Goal: Navigation & Orientation: Find specific page/section

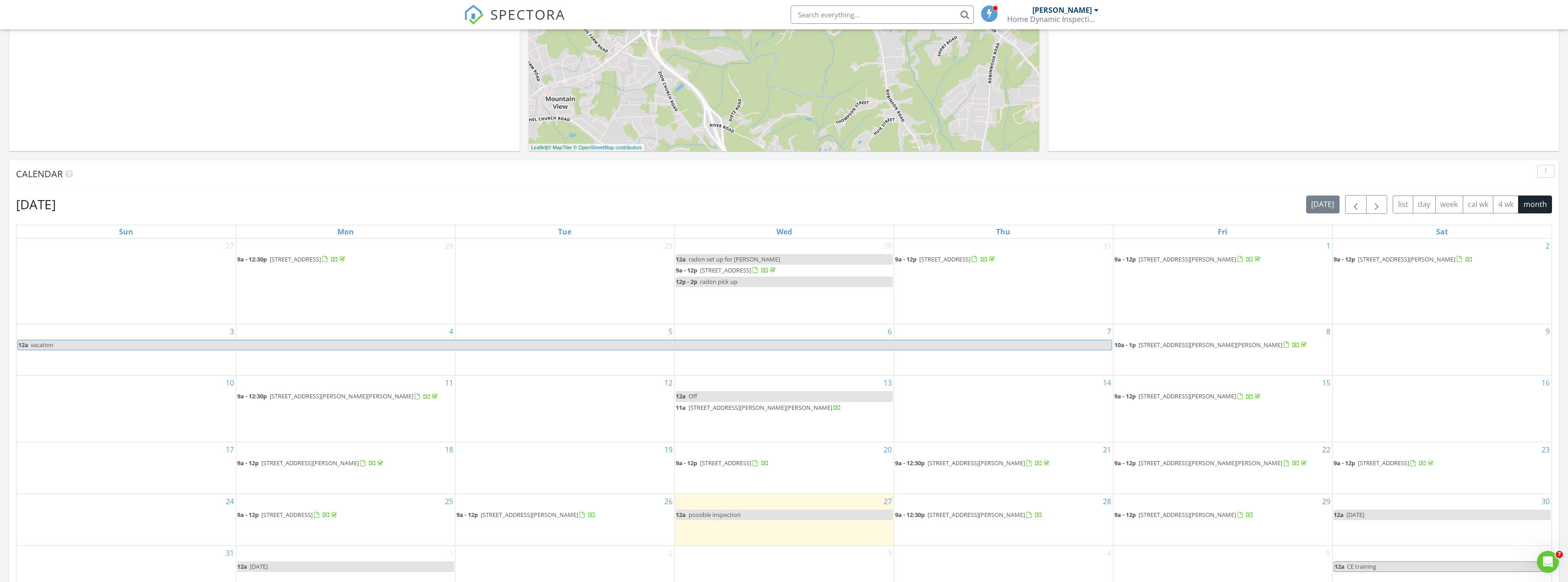
scroll to position [275, 0]
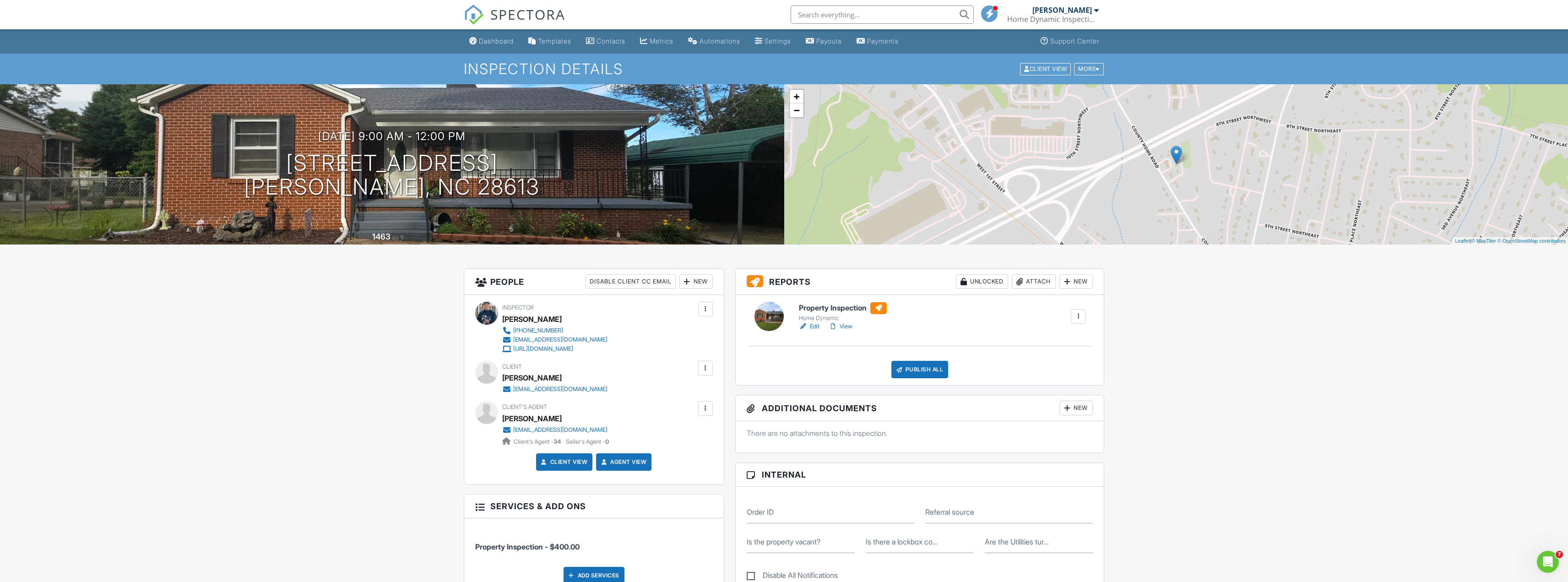
click at [815, 324] on link "Edit" at bounding box center [809, 326] width 21 height 9
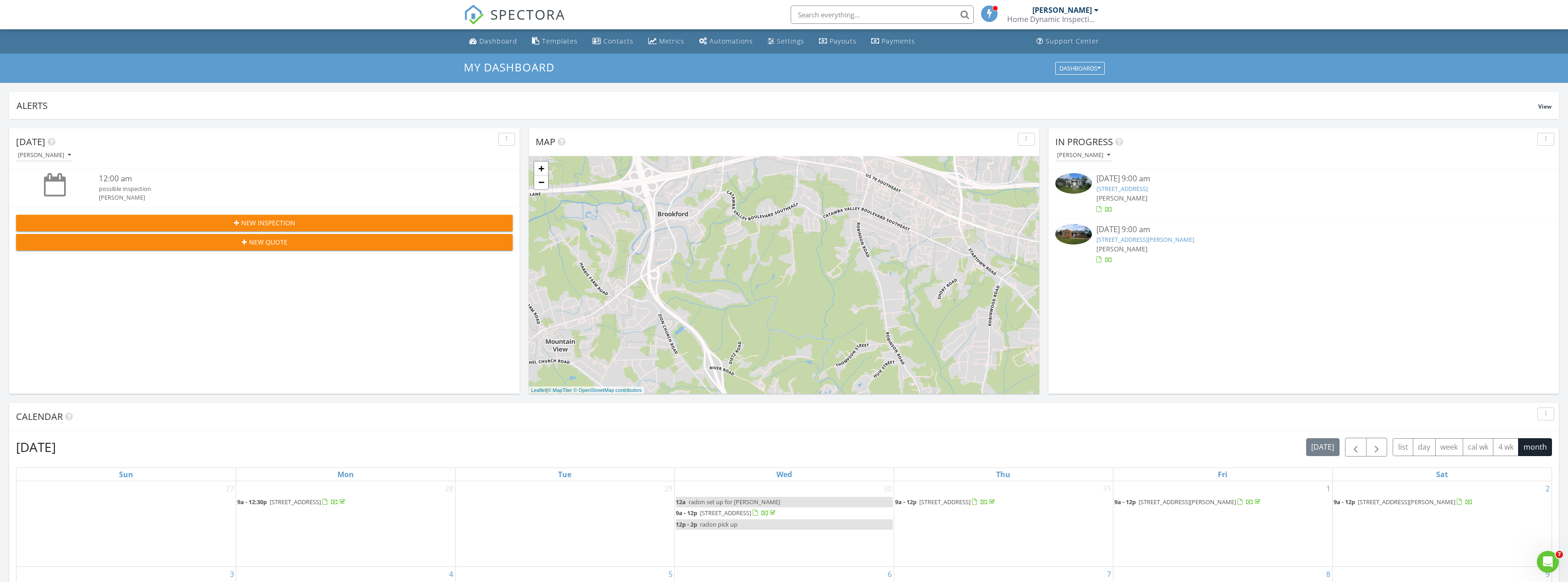
click at [840, 7] on input "text" at bounding box center [882, 15] width 183 height 18
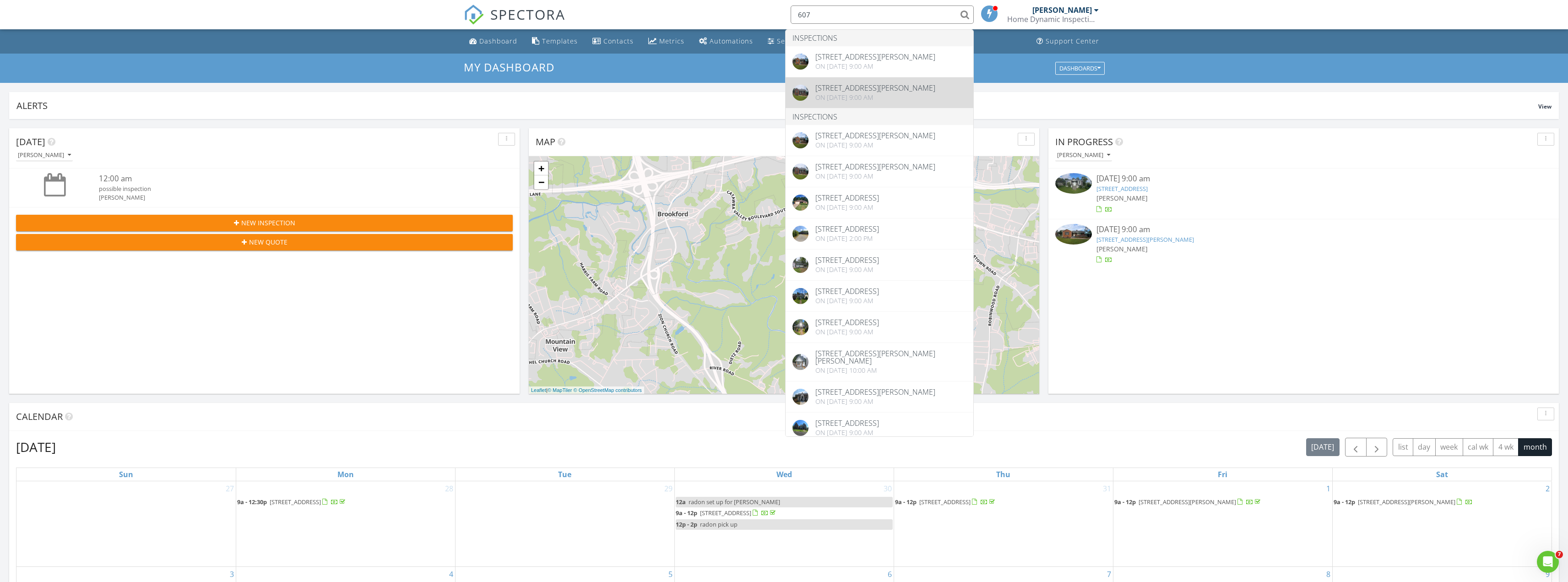
type input "607"
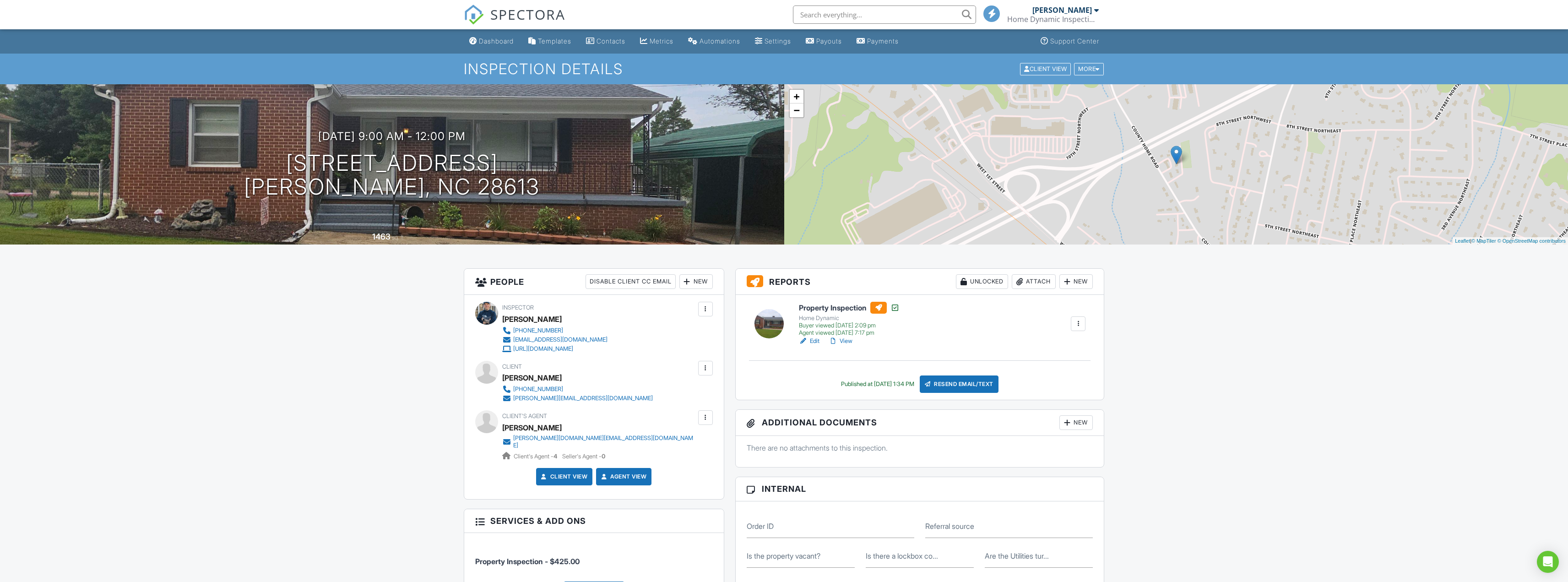
click at [841, 341] on link "View" at bounding box center [840, 341] width 24 height 9
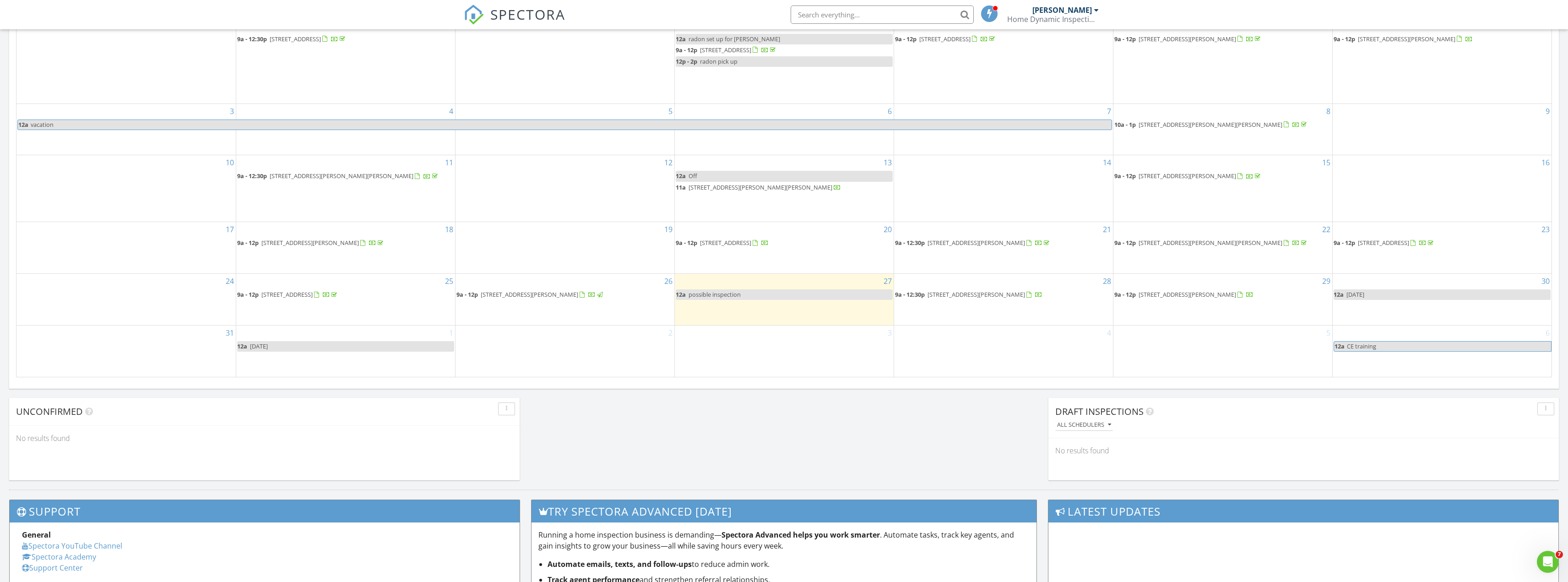
scroll to position [458, 0]
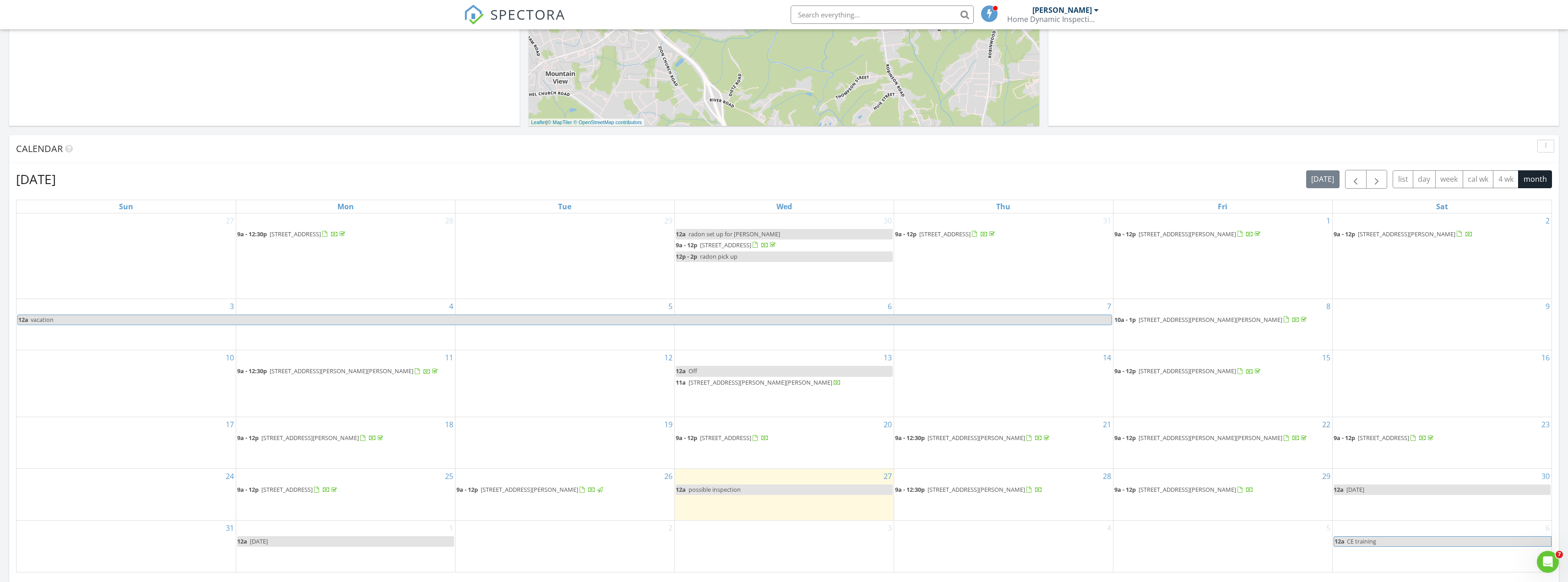
scroll to position [275, 0]
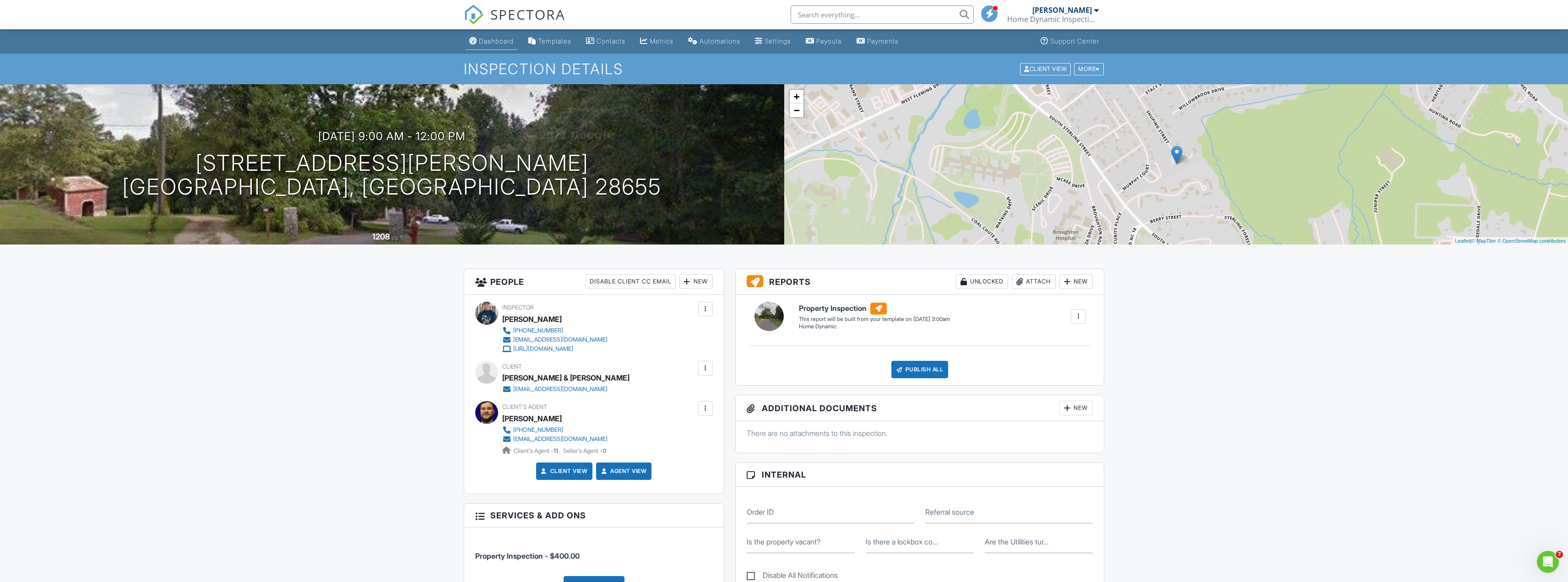
click at [492, 41] on div "Dashboard" at bounding box center [496, 41] width 35 height 8
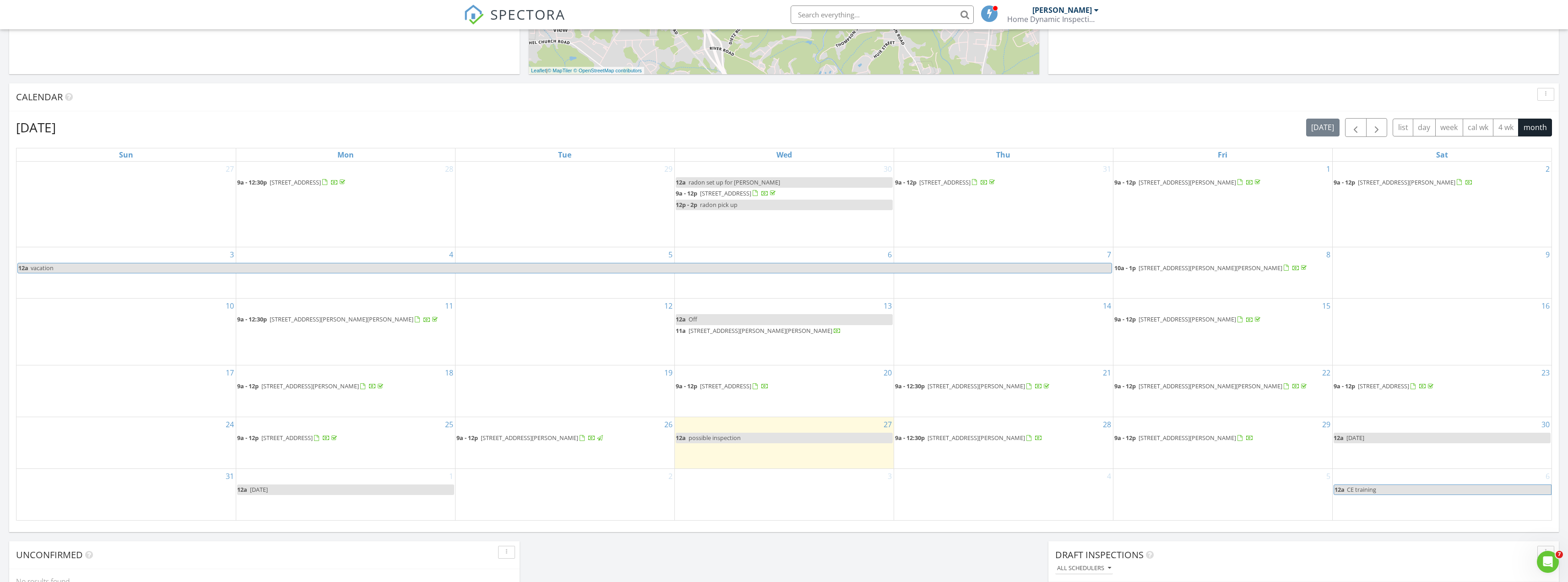
scroll to position [320, 0]
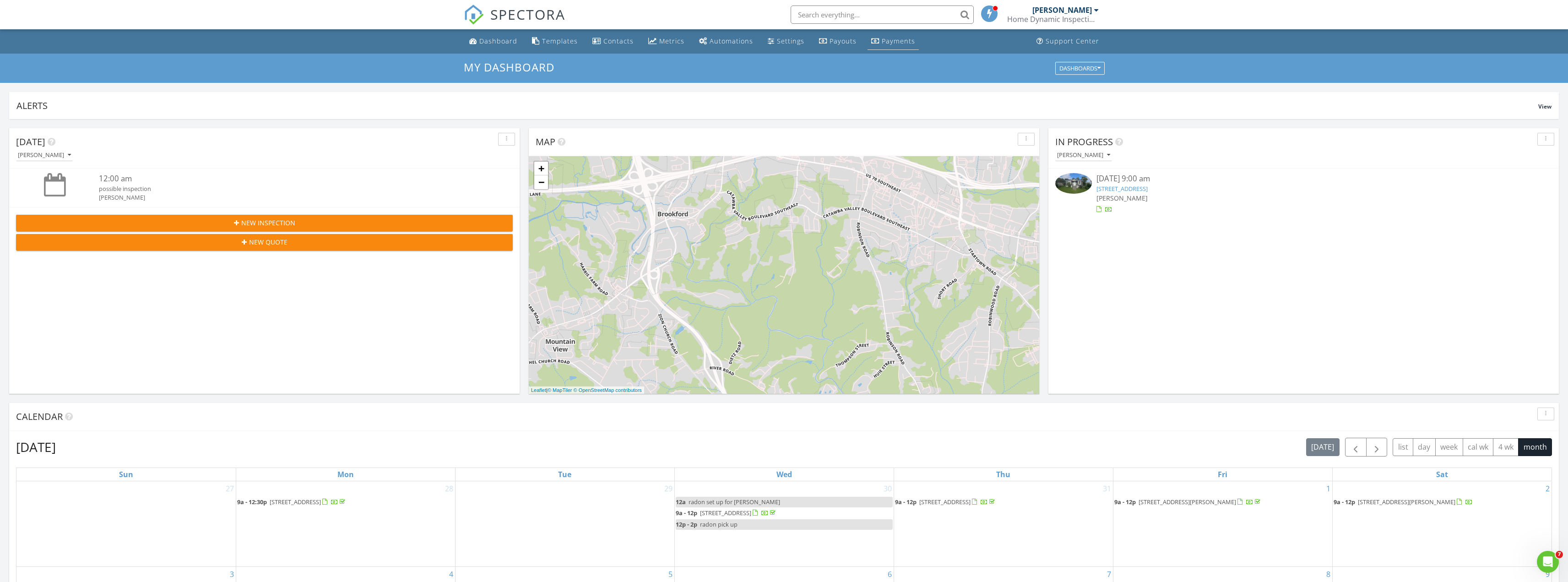
click at [893, 40] on div "Payments" at bounding box center [898, 41] width 33 height 9
